Goal: Task Accomplishment & Management: Manage account settings

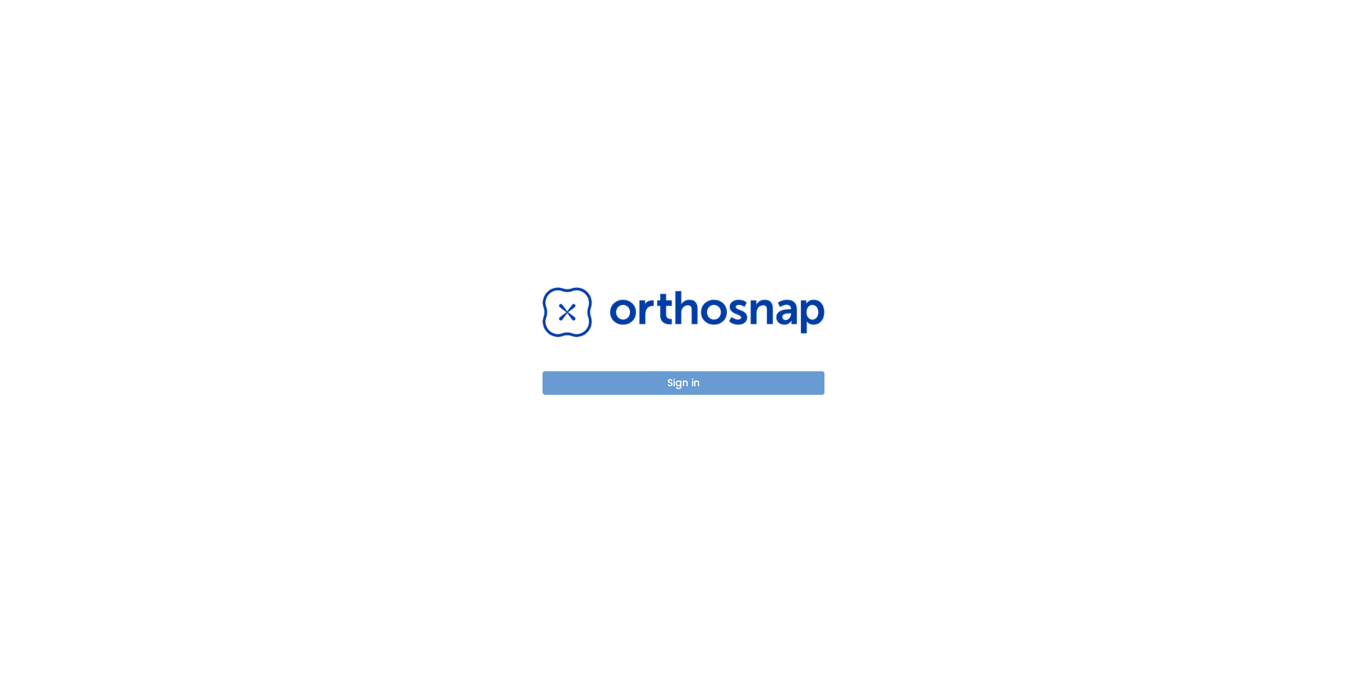
click at [693, 377] on button "Sign in" at bounding box center [684, 383] width 282 height 24
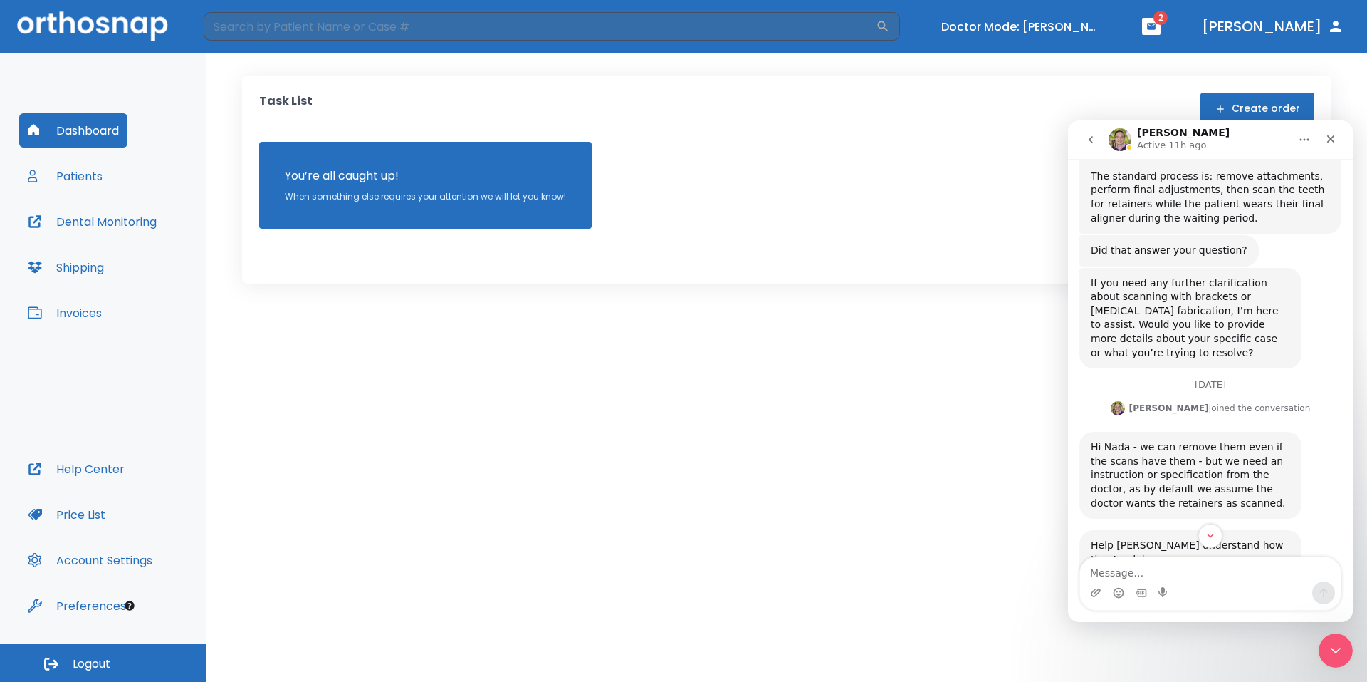
scroll to position [363, 0]
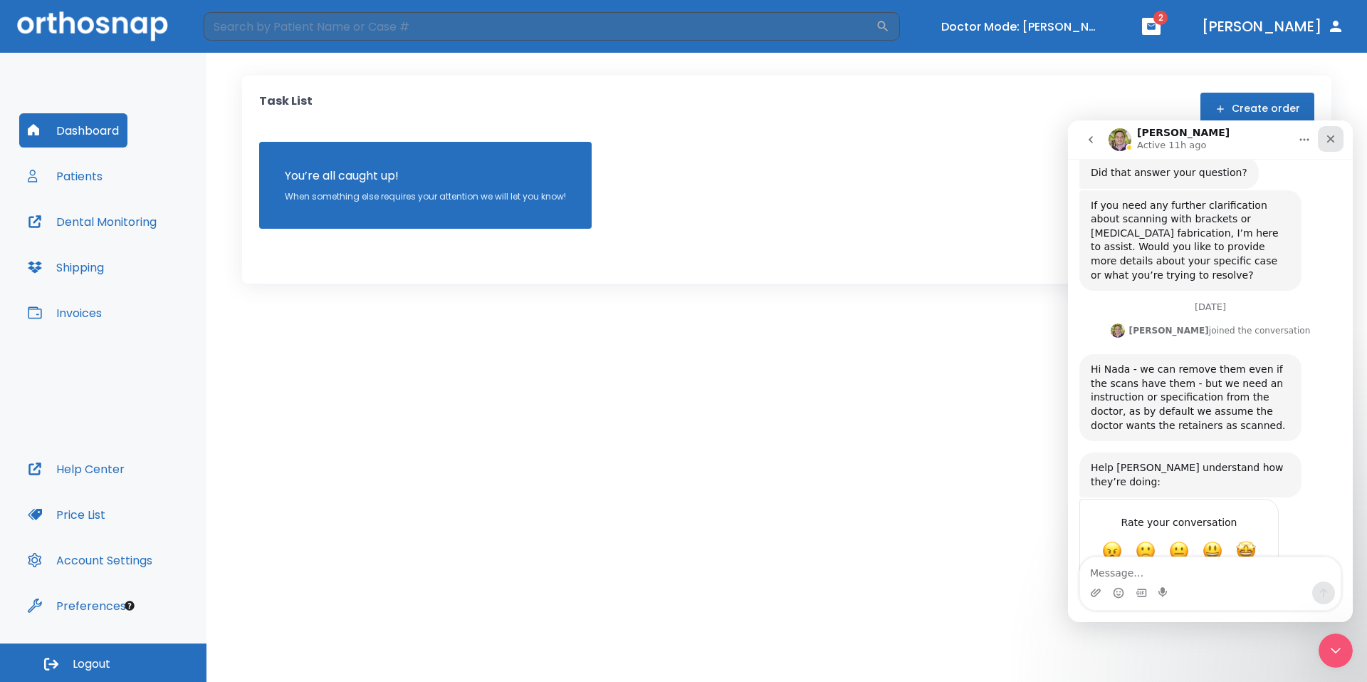
click at [1335, 138] on icon "Close" at bounding box center [1330, 138] width 11 height 11
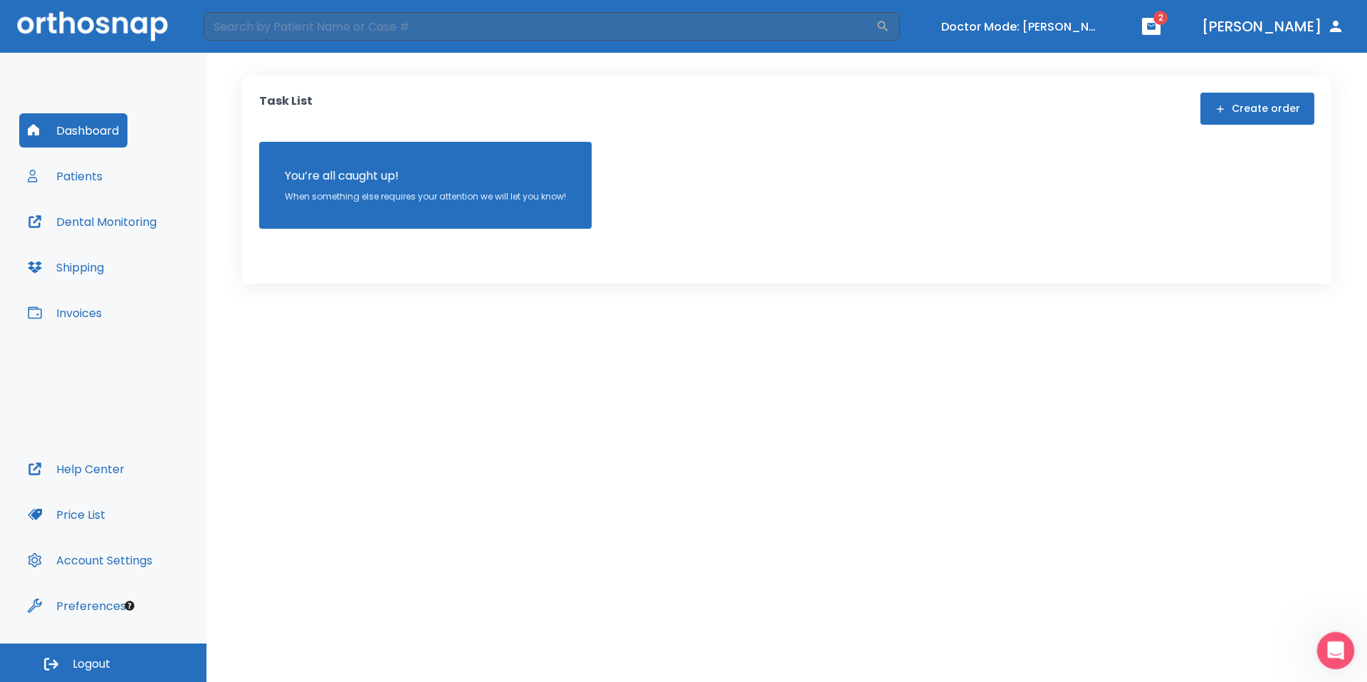
click at [1327, 642] on icon "Open Intercom Messenger" at bounding box center [1335, 649] width 24 height 24
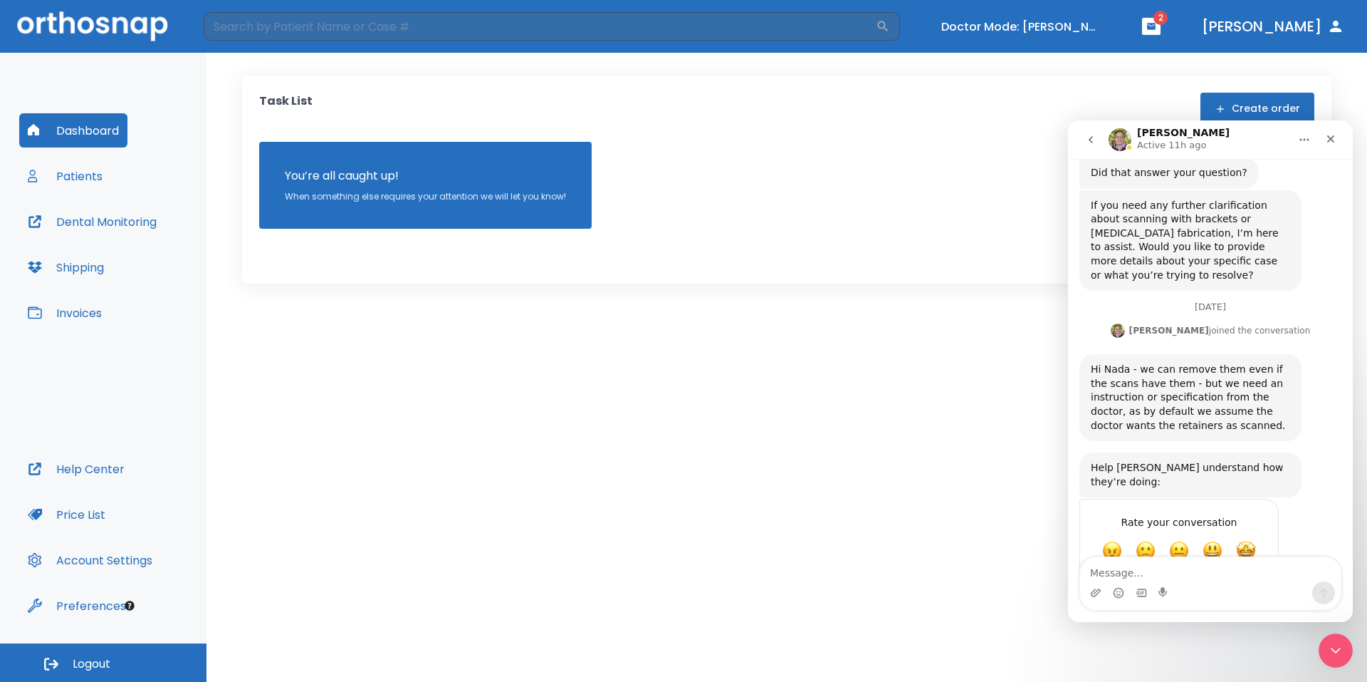
click at [1099, 140] on button "go back" at bounding box center [1091, 139] width 27 height 27
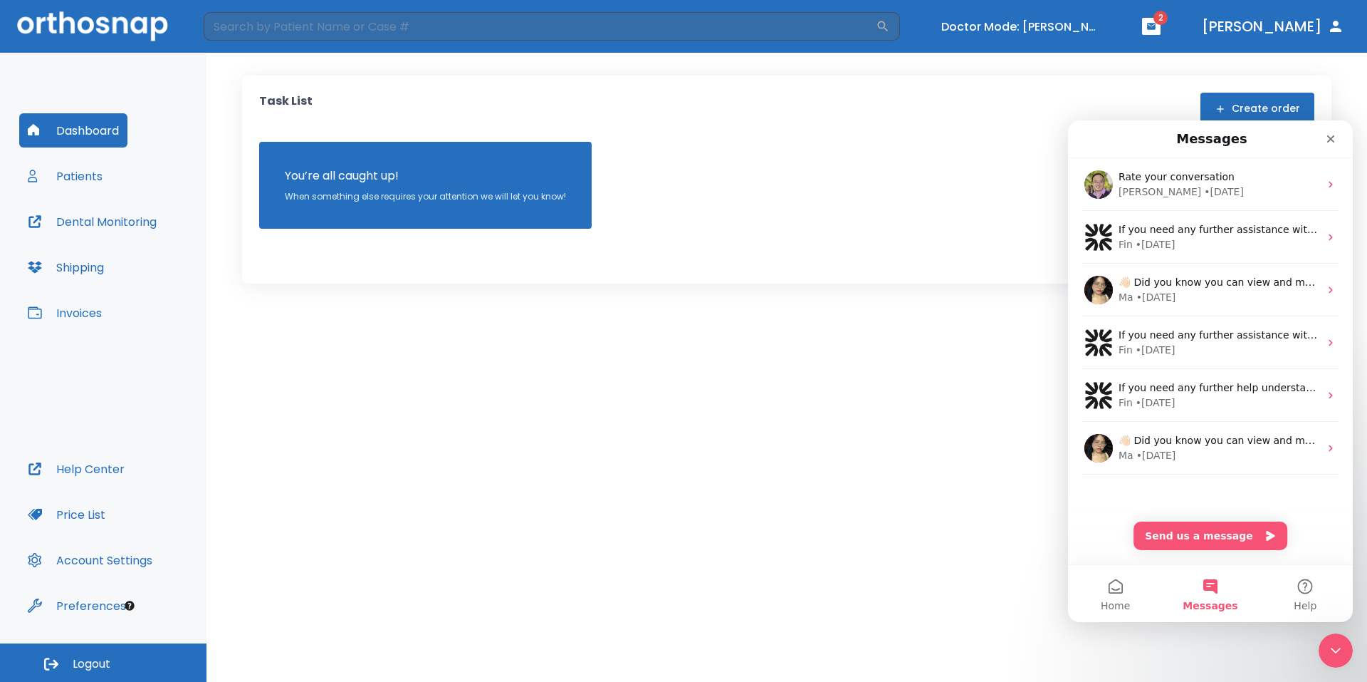
scroll to position [0, 0]
click at [1124, 597] on button "Home" at bounding box center [1115, 593] width 95 height 57
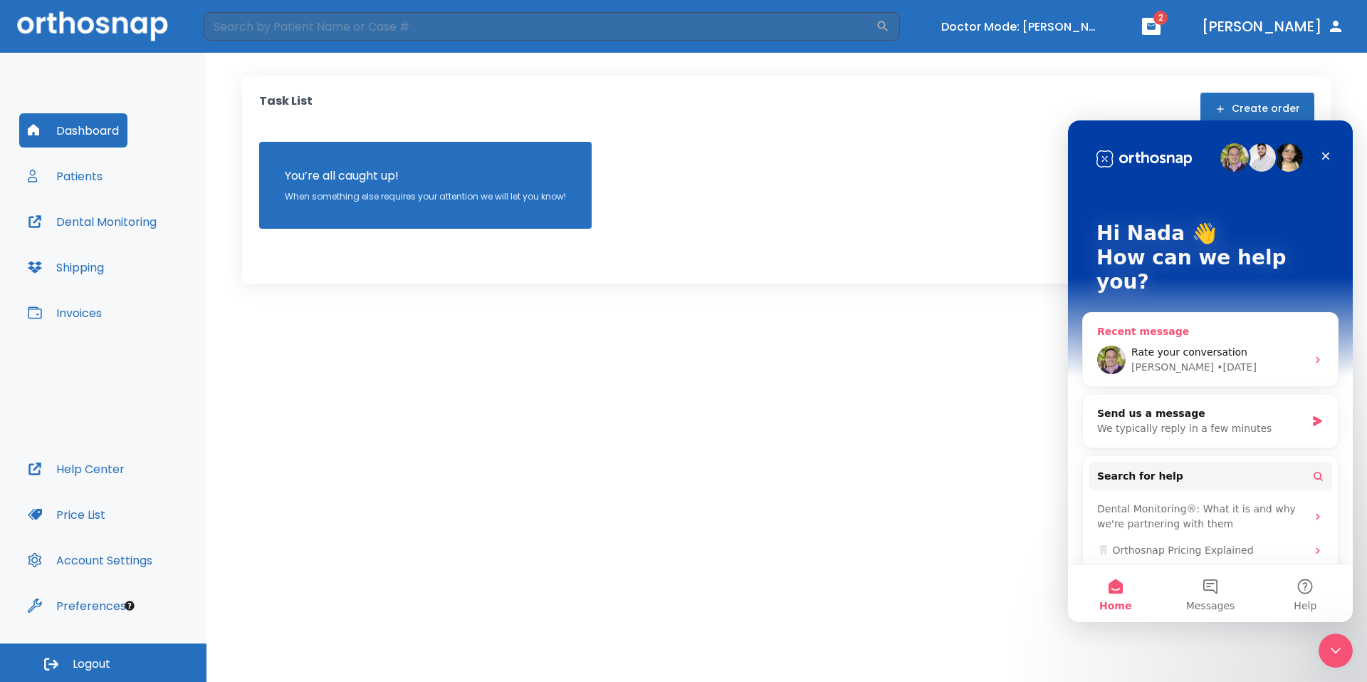
click at [1254, 345] on div "Rate your conversation" at bounding box center [1219, 352] width 175 height 15
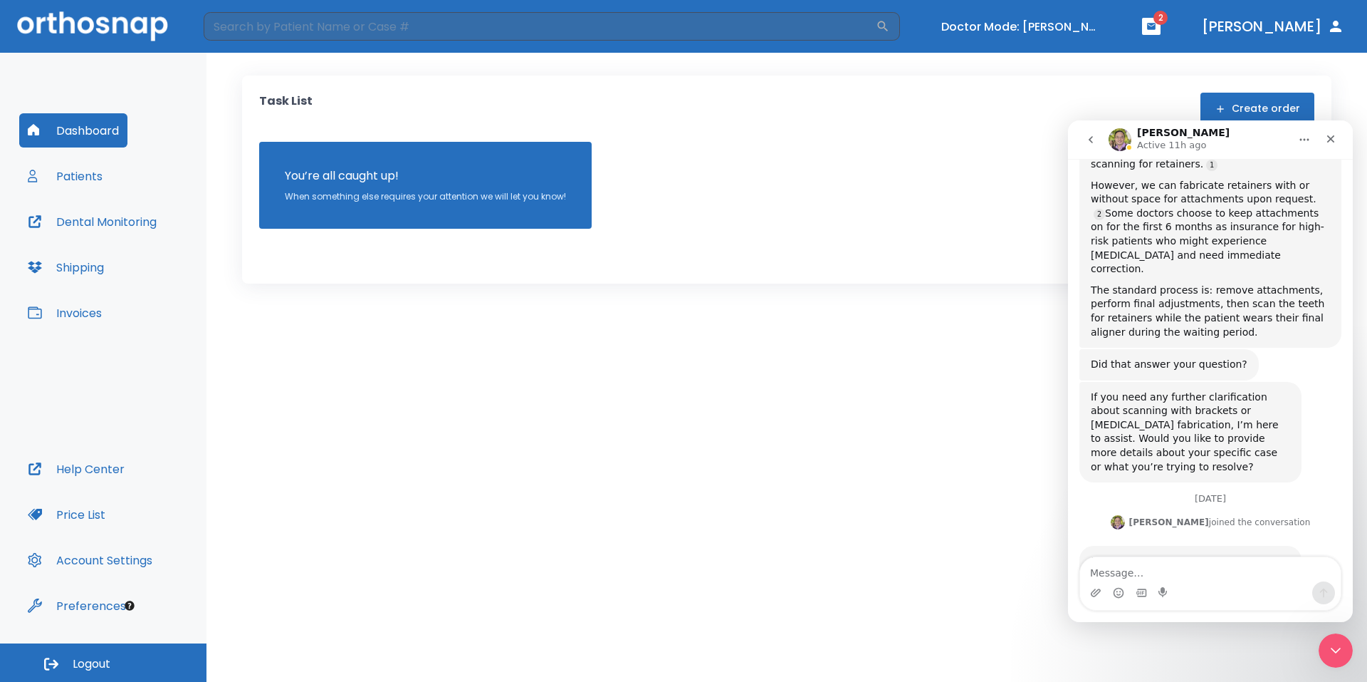
scroll to position [363, 0]
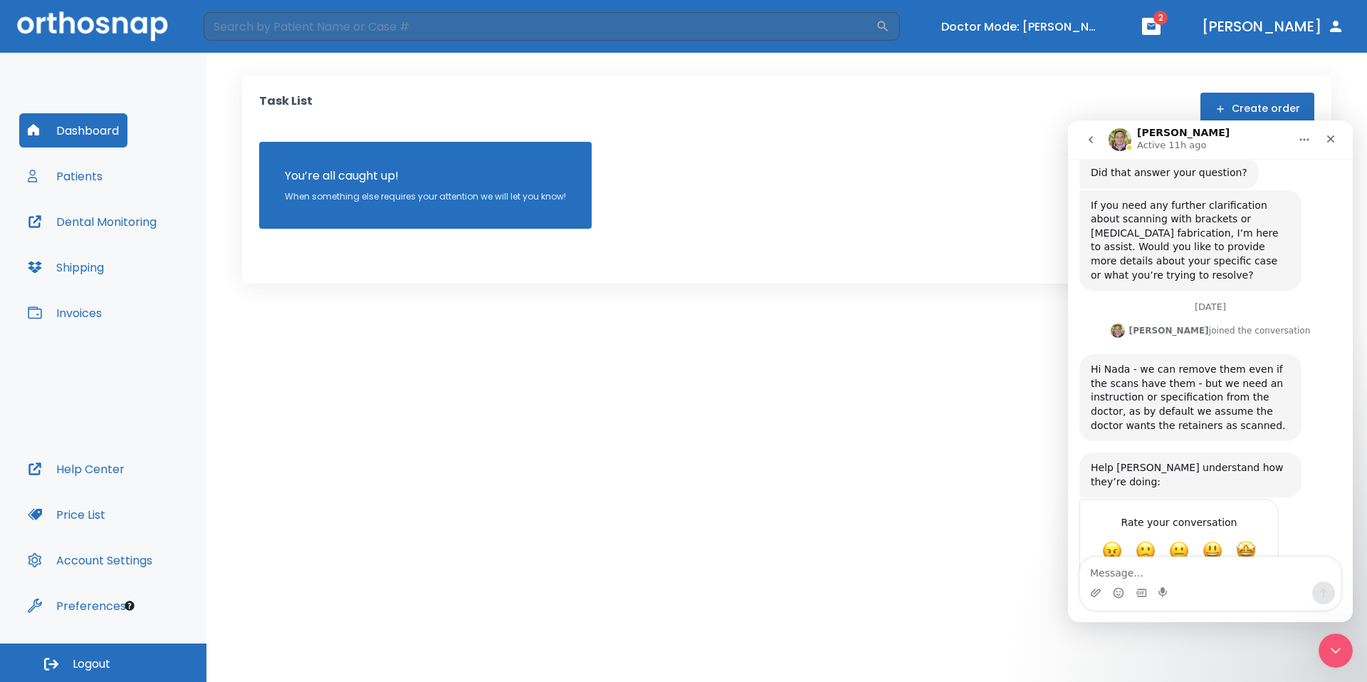
click at [1303, 144] on icon "Home" at bounding box center [1304, 139] width 11 height 11
click at [1098, 145] on button "go back" at bounding box center [1091, 139] width 27 height 27
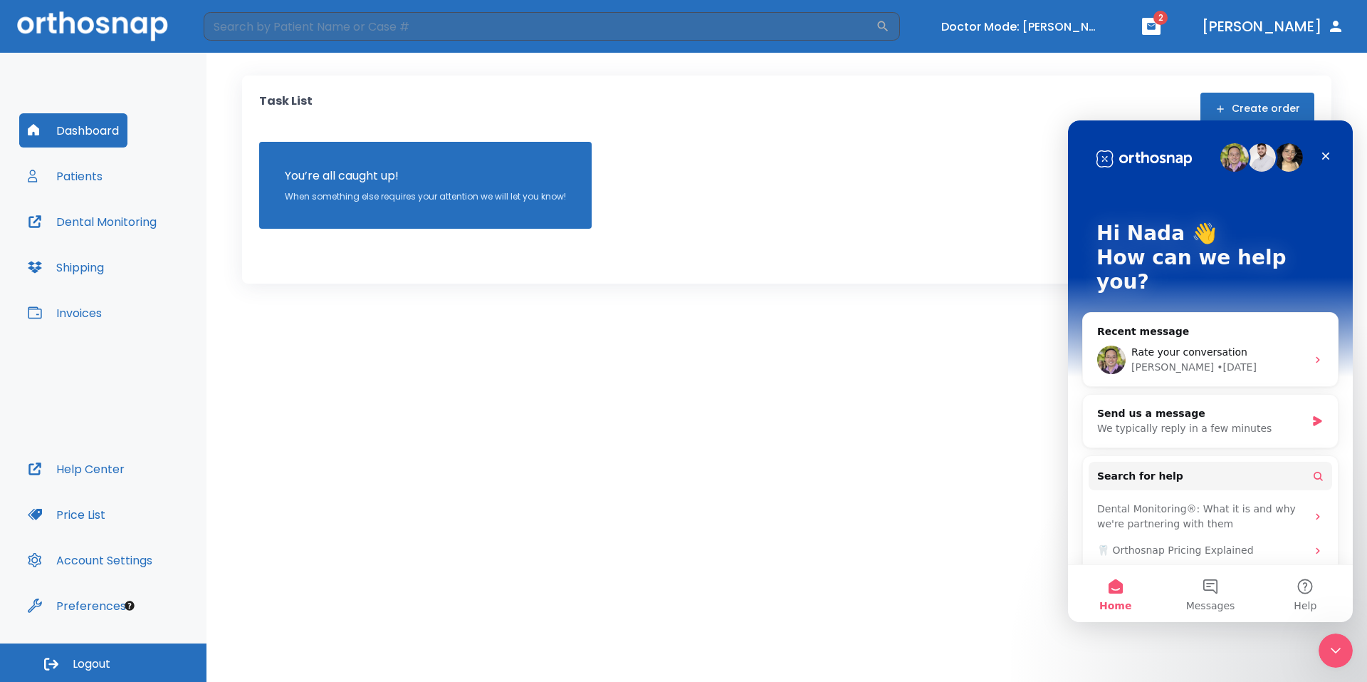
scroll to position [0, 0]
click at [1329, 154] on icon "Close" at bounding box center [1327, 156] width 8 height 8
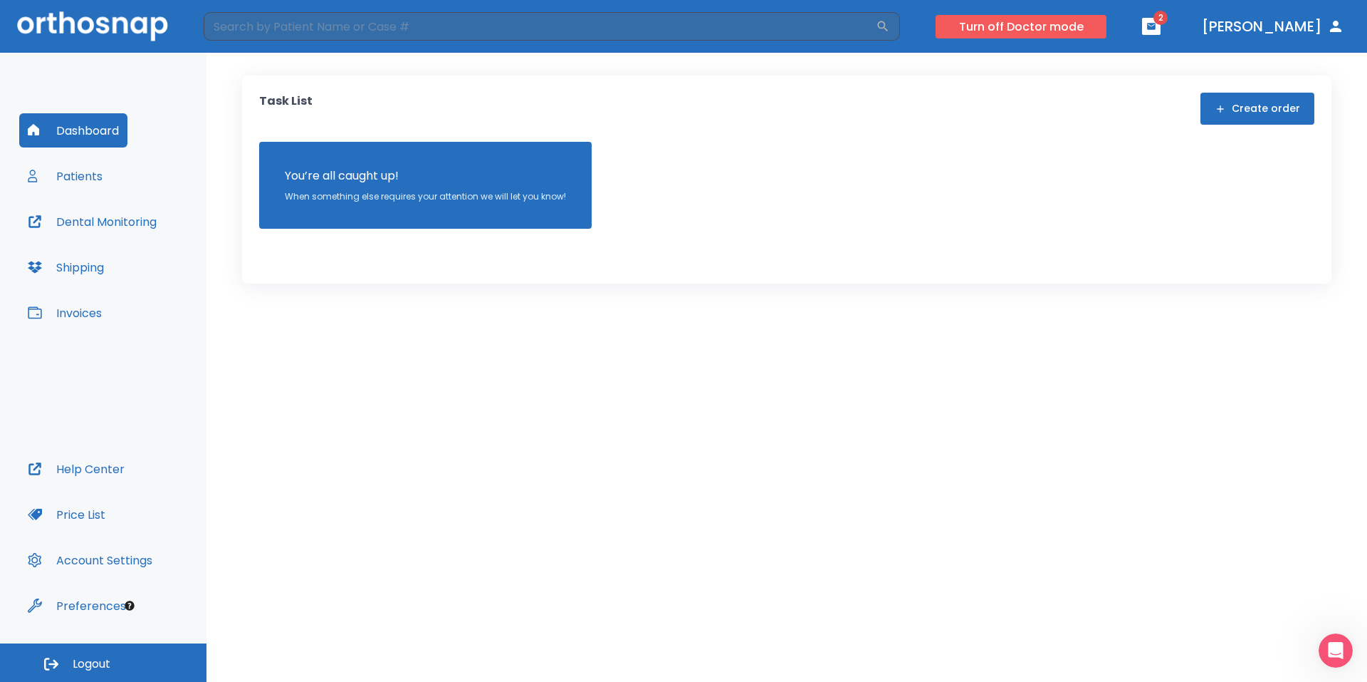
click at [1096, 27] on button "Turn off Doctor mode" at bounding box center [1021, 27] width 171 height 24
